Goal: Complete application form: Complete application form

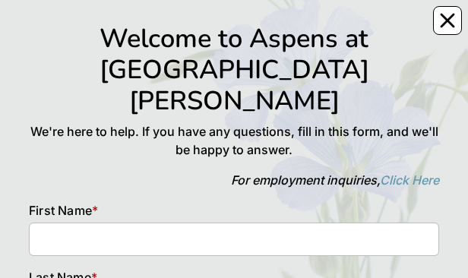
scroll to position [76, 0]
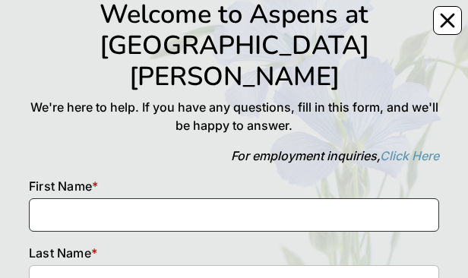
click at [196, 29] on input at bounding box center [234, 214] width 410 height 33
type input "Tatsy"
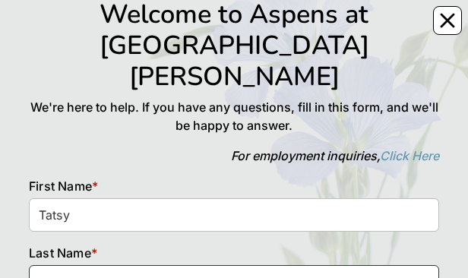
click at [173, 29] on input at bounding box center [234, 281] width 410 height 33
drag, startPoint x: 173, startPoint y: 251, endPoint x: 235, endPoint y: 222, distance: 67.9
click at [235, 29] on div "Last Name * M" at bounding box center [234, 271] width 410 height 55
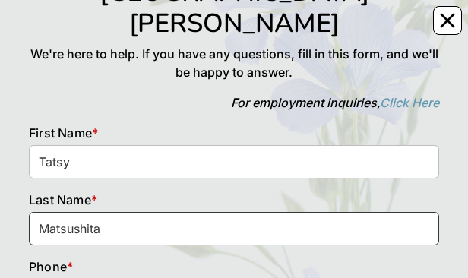
scroll to position [152, 0]
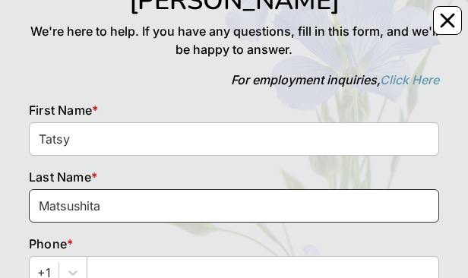
type input "Matsushita"
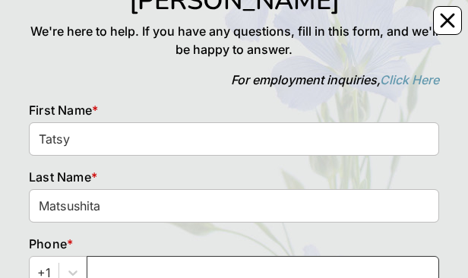
click at [95, 29] on input "text" at bounding box center [263, 272] width 352 height 33
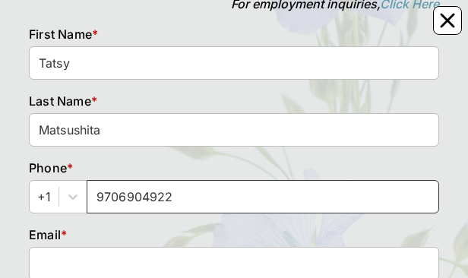
type input "9706904922"
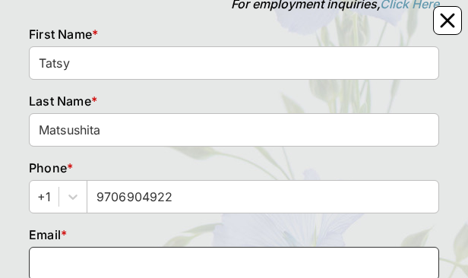
click at [95, 29] on input at bounding box center [234, 263] width 410 height 33
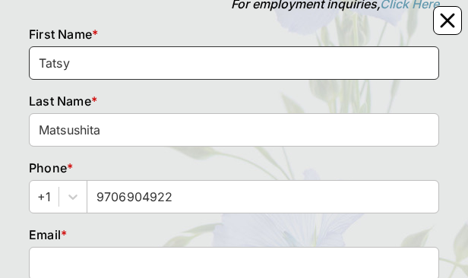
click at [80, 29] on input "Tatsy" at bounding box center [234, 62] width 410 height 33
type input "T"
type input "[PERSON_NAME]"
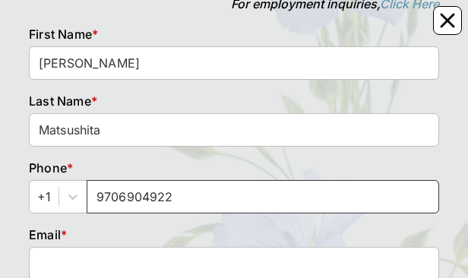
click at [187, 29] on input "9706904922" at bounding box center [263, 196] width 352 height 33
type input "9"
type input "9702137905"
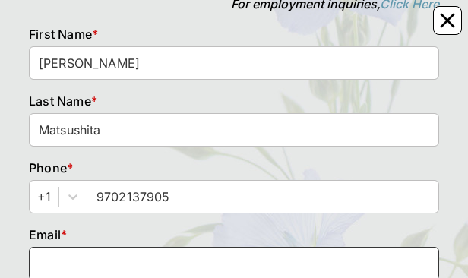
click at [168, 29] on input at bounding box center [234, 263] width 410 height 33
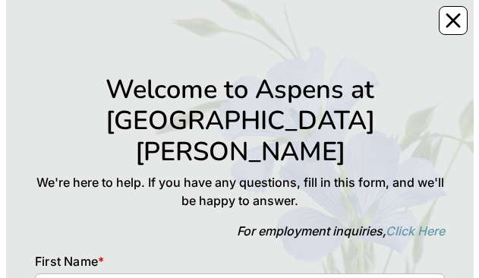
scroll to position [0, 0]
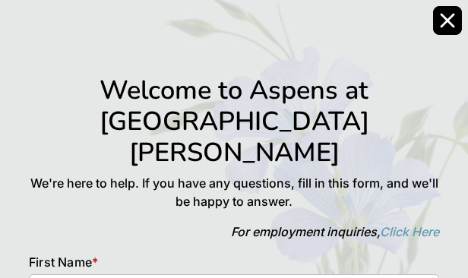
type input "[EMAIL_ADDRESS][DOMAIN_NAME]"
click at [446, 14] on icon "Close" at bounding box center [447, 20] width 15 height 15
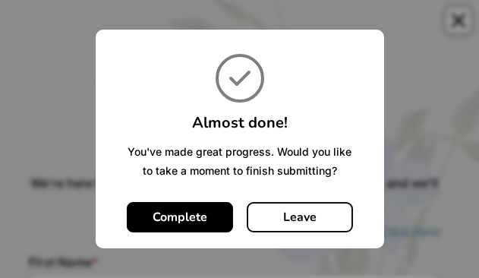
click at [284, 29] on button "Leave" at bounding box center [300, 217] width 106 height 30
